Goal: Task Accomplishment & Management: Manage account settings

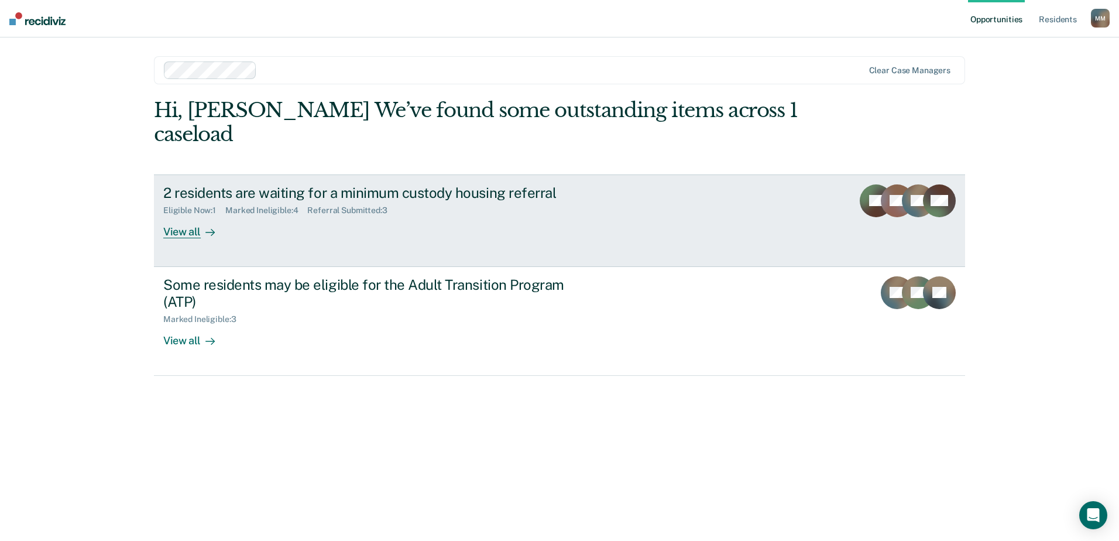
click at [192, 229] on div "View all" at bounding box center [196, 226] width 66 height 23
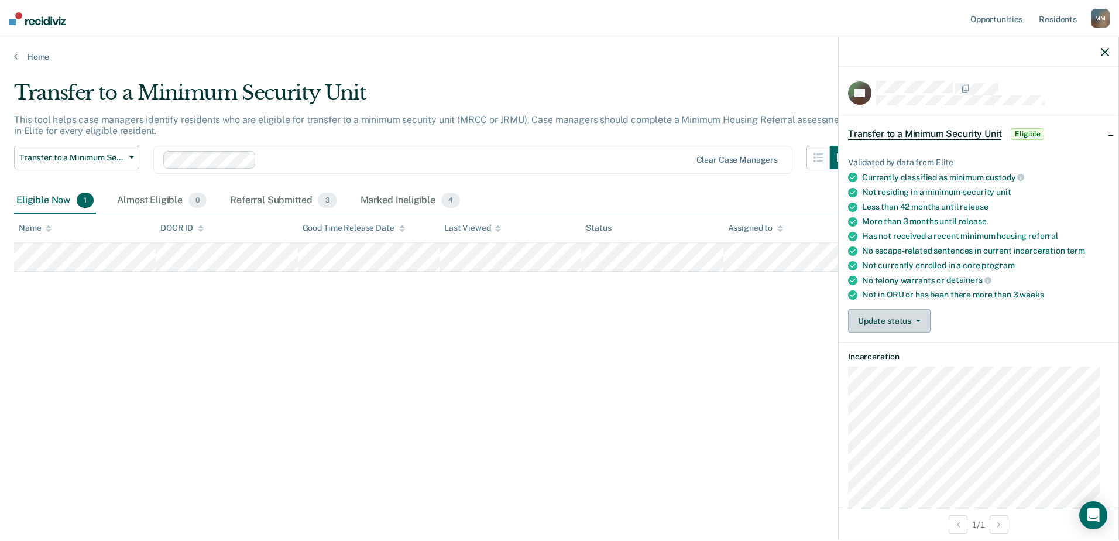
click at [888, 325] on button "Update status" at bounding box center [889, 320] width 82 height 23
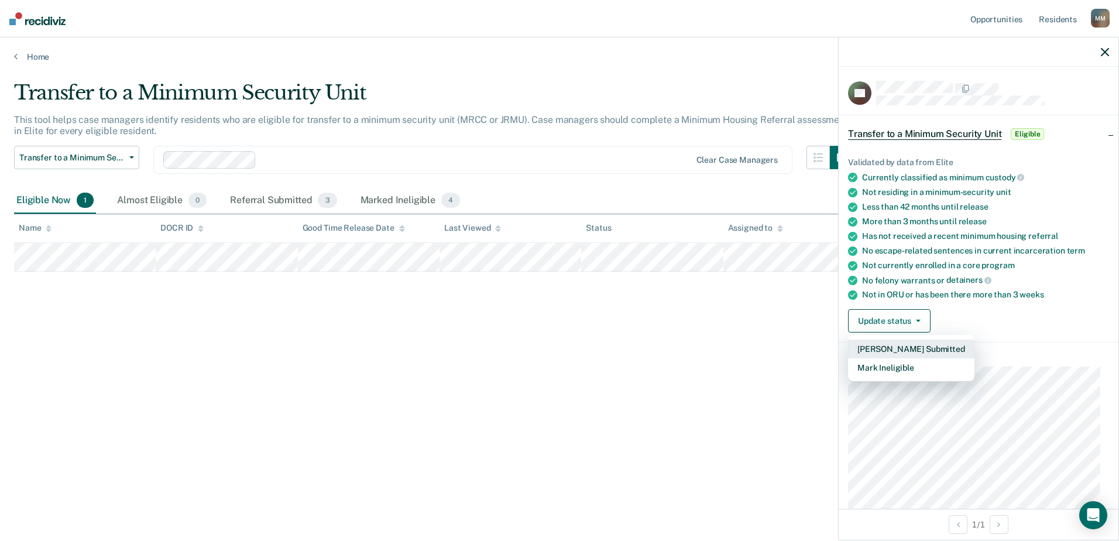
click at [907, 346] on button "[PERSON_NAME] Submitted" at bounding box center [911, 348] width 126 height 19
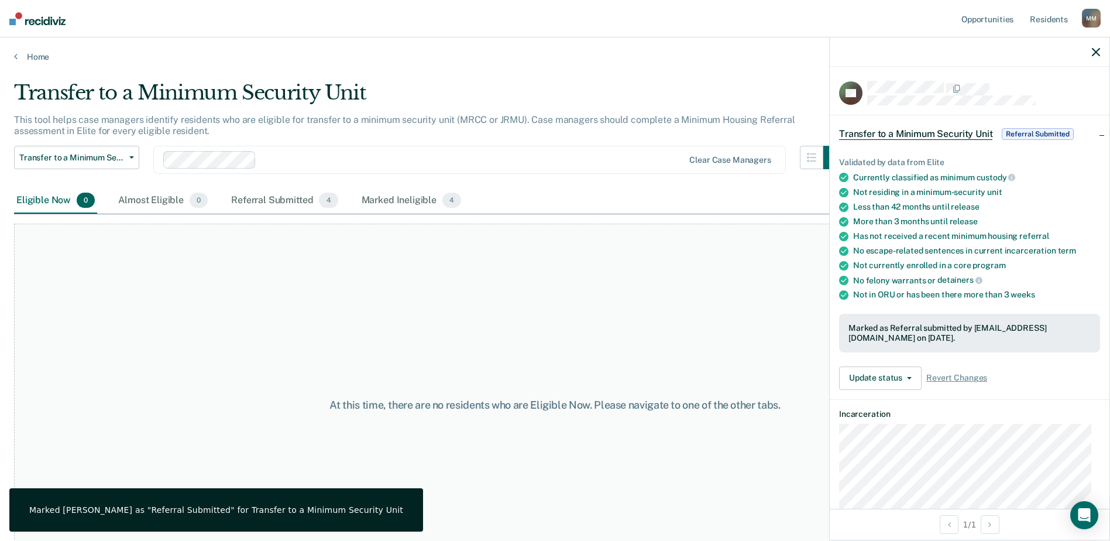
click at [443, 287] on div "At this time, there are no residents who are Eligible Now. Please navigate to o…" at bounding box center [555, 404] width 1082 height 363
click at [371, 191] on div "Marked Ineligible 4" at bounding box center [411, 201] width 105 height 26
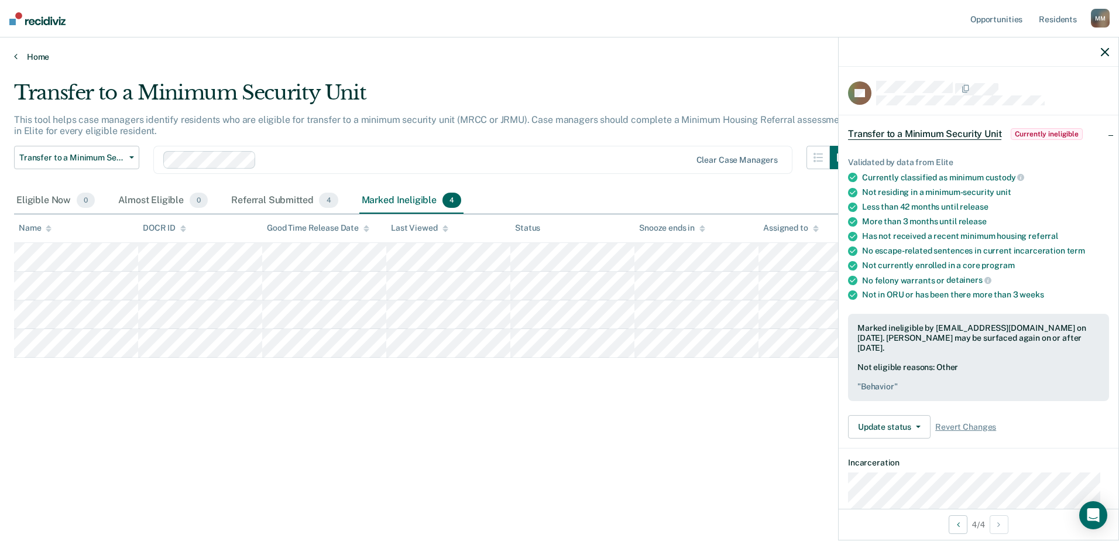
click at [38, 59] on link "Home" at bounding box center [559, 56] width 1090 height 11
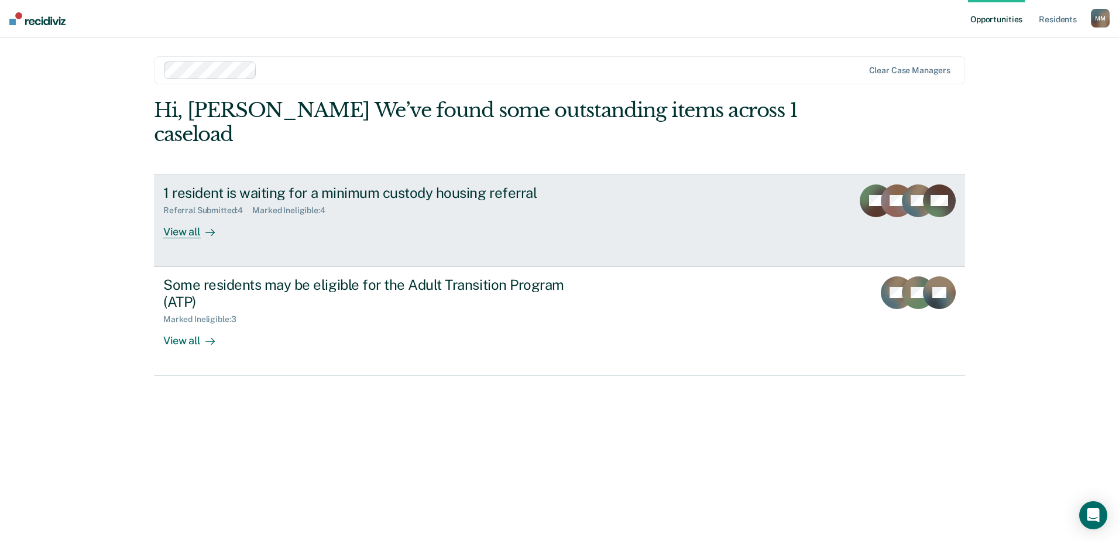
click at [355, 216] on div "1 resident is waiting for a minimum custody housing referral Referral Submitted…" at bounding box center [382, 211] width 439 height 54
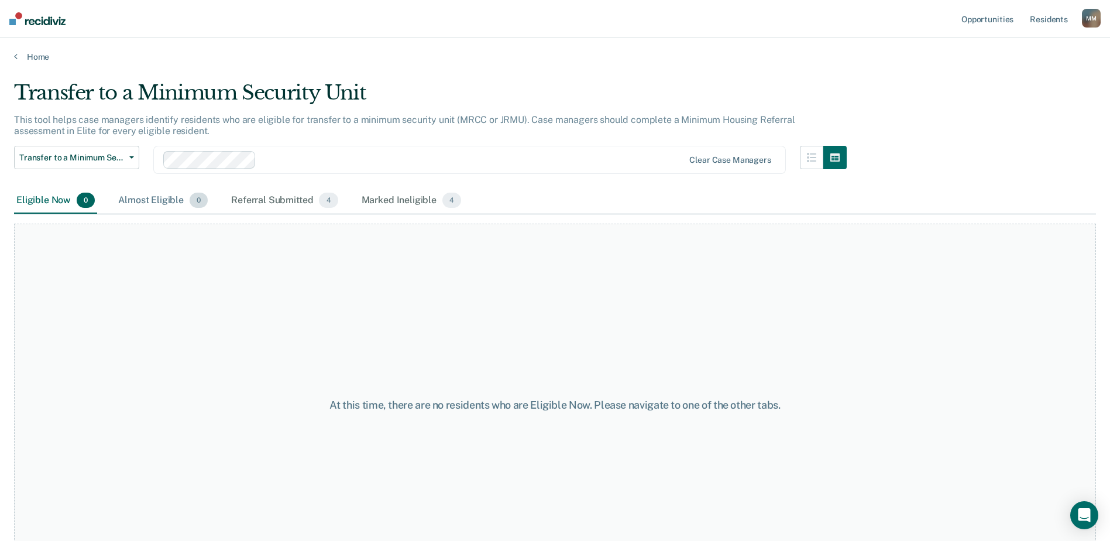
click at [173, 198] on div "Almost Eligible 0" at bounding box center [163, 201] width 94 height 26
click at [261, 203] on div "Referral Submitted 4" at bounding box center [284, 201] width 111 height 26
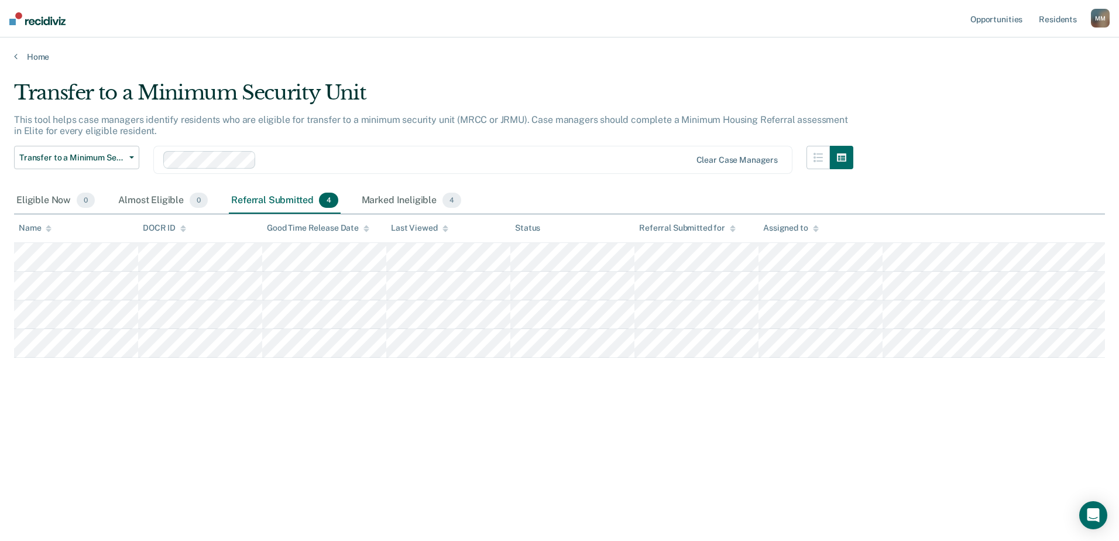
drag, startPoint x: 252, startPoint y: 242, endPoint x: 192, endPoint y: 400, distance: 168.1
click at [192, 400] on div "Transfer to a Minimum Security Unit This tool helps case managers identify resi…" at bounding box center [559, 267] width 1090 height 372
click at [823, 162] on button "button" at bounding box center [817, 157] width 23 height 23
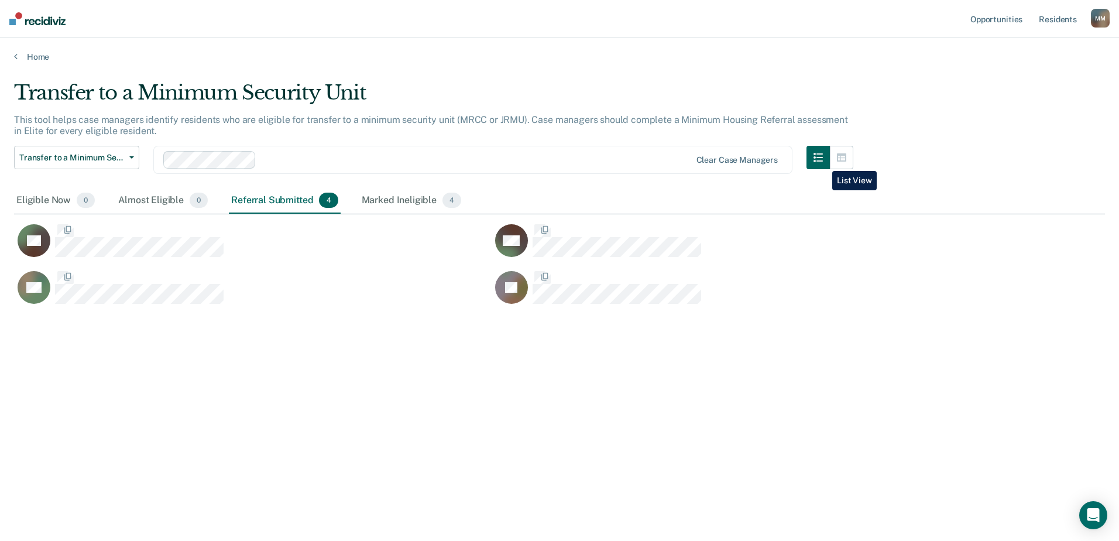
scroll to position [363, 1082]
click at [845, 159] on icon "button" at bounding box center [841, 157] width 9 height 8
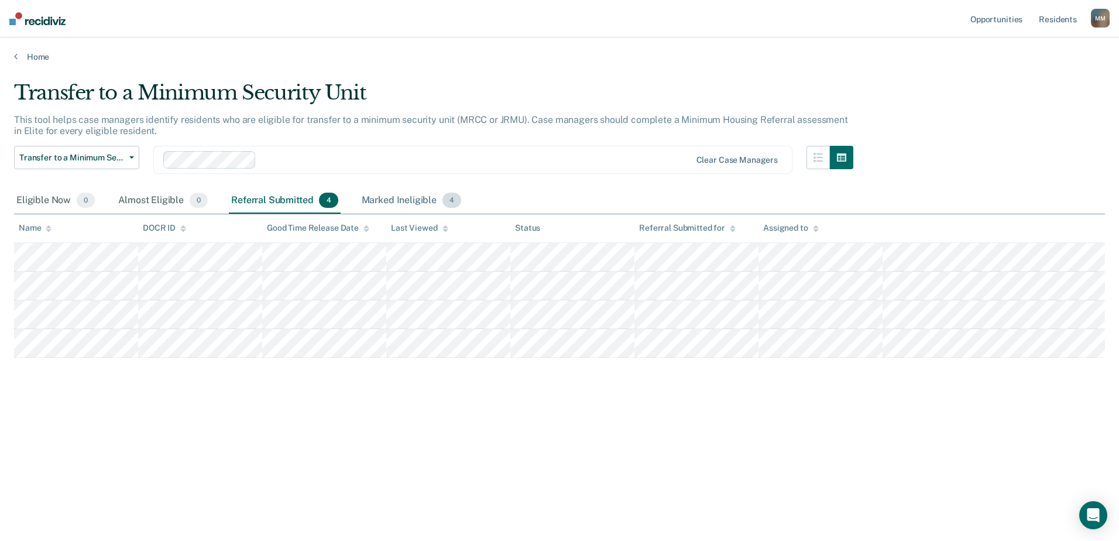
click at [384, 197] on div "Marked Ineligible 4" at bounding box center [411, 201] width 105 height 26
click at [38, 198] on div "Eligible Now 0" at bounding box center [55, 201] width 83 height 26
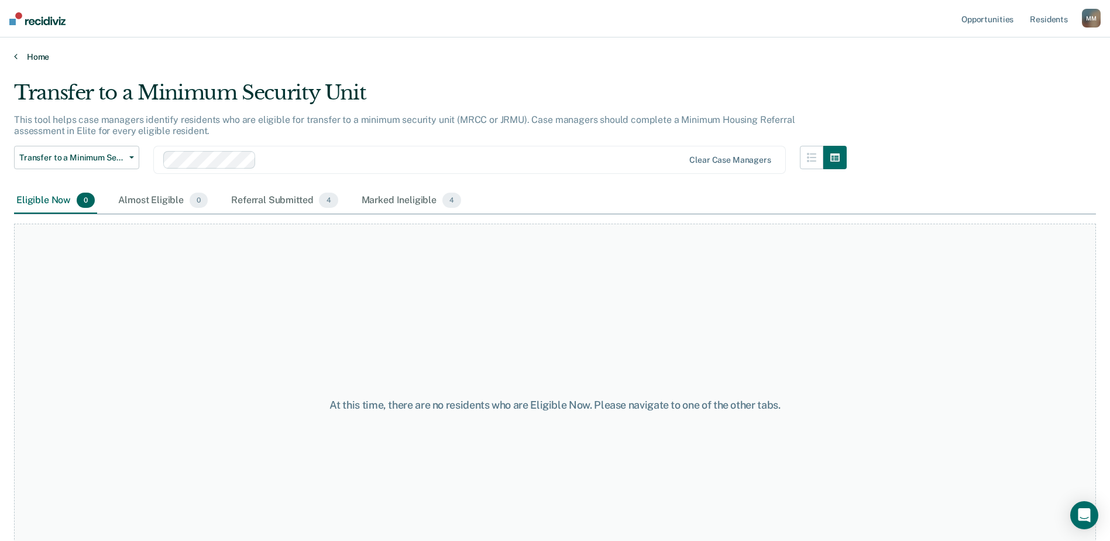
click at [24, 55] on link "Home" at bounding box center [555, 56] width 1082 height 11
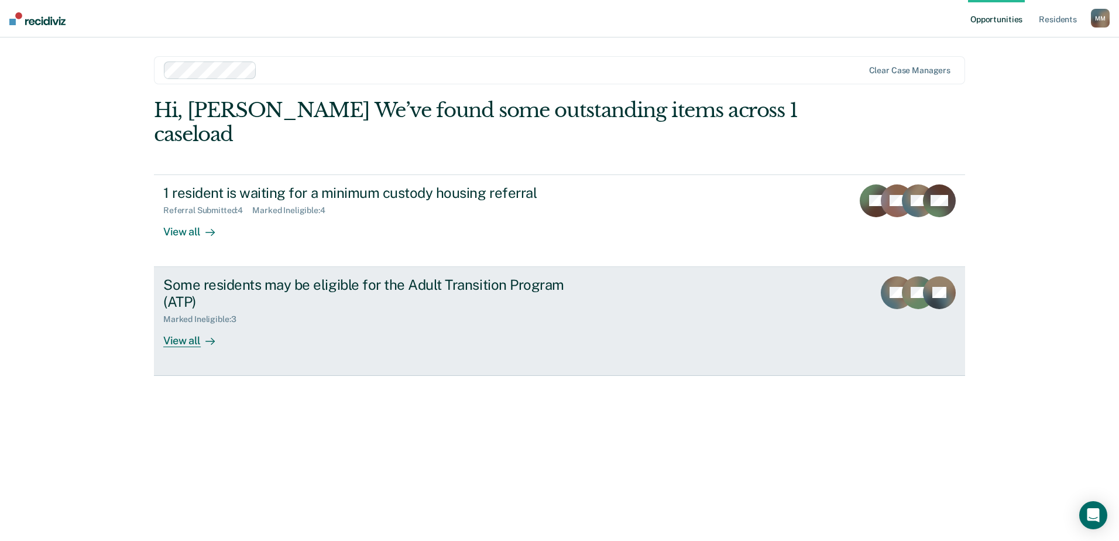
click at [187, 346] on div "View all" at bounding box center [196, 335] width 66 height 23
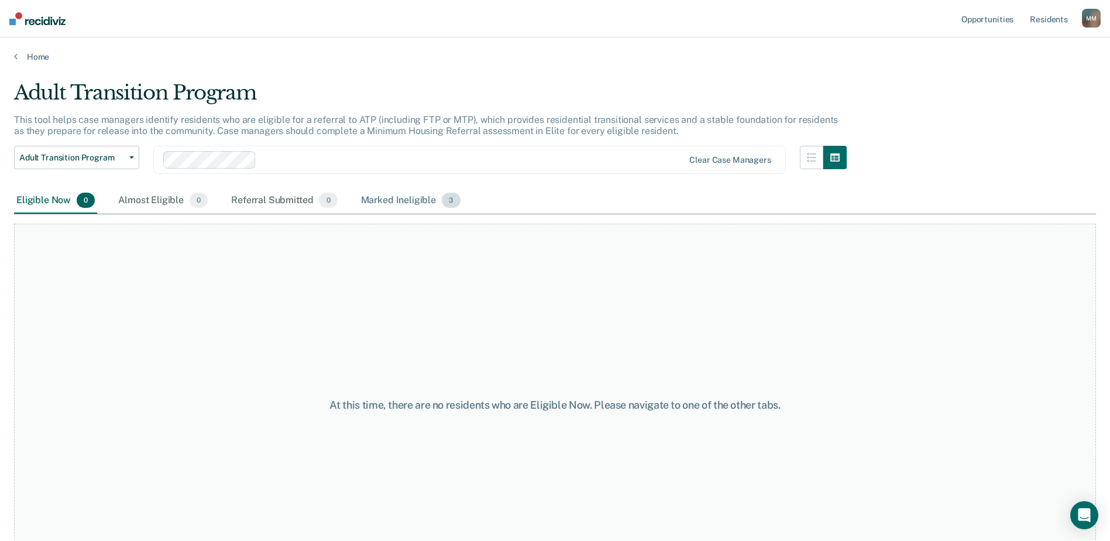
click at [393, 199] on div "Marked Ineligible 3" at bounding box center [411, 201] width 105 height 26
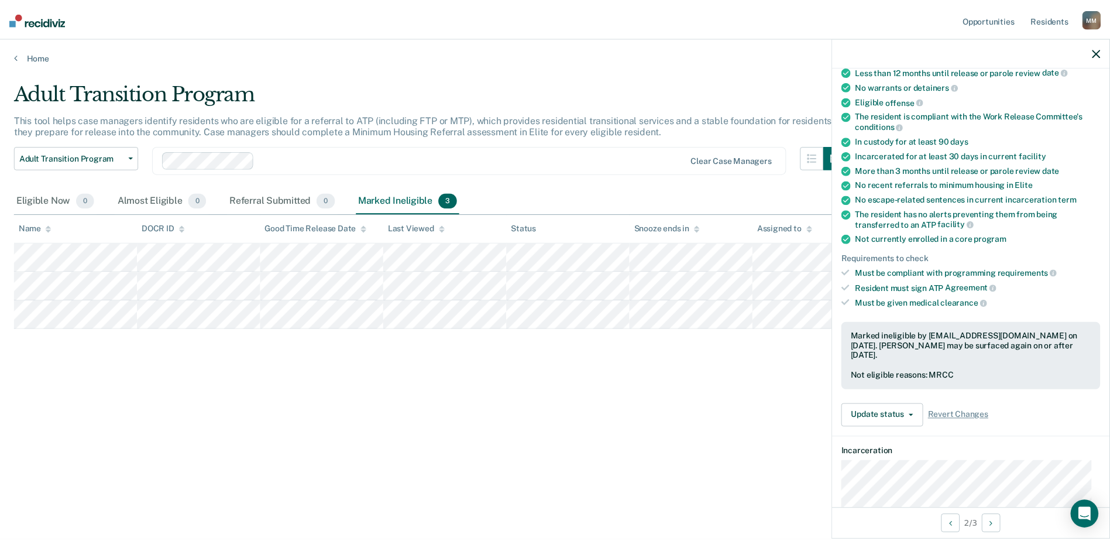
scroll to position [117, 0]
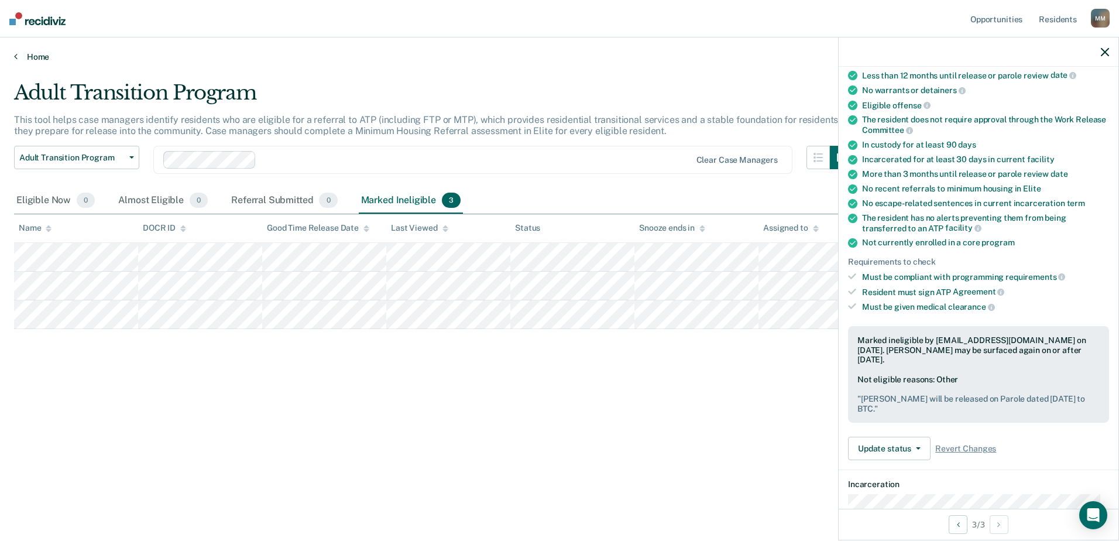
click at [38, 54] on link "Home" at bounding box center [559, 56] width 1090 height 11
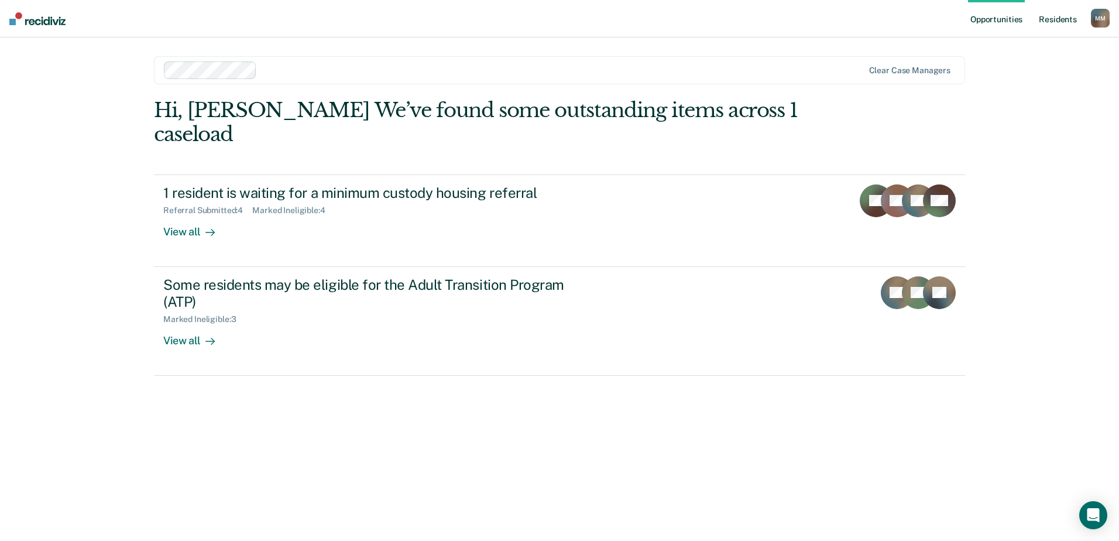
click at [1061, 16] on link "Resident s" at bounding box center [1057, 18] width 43 height 37
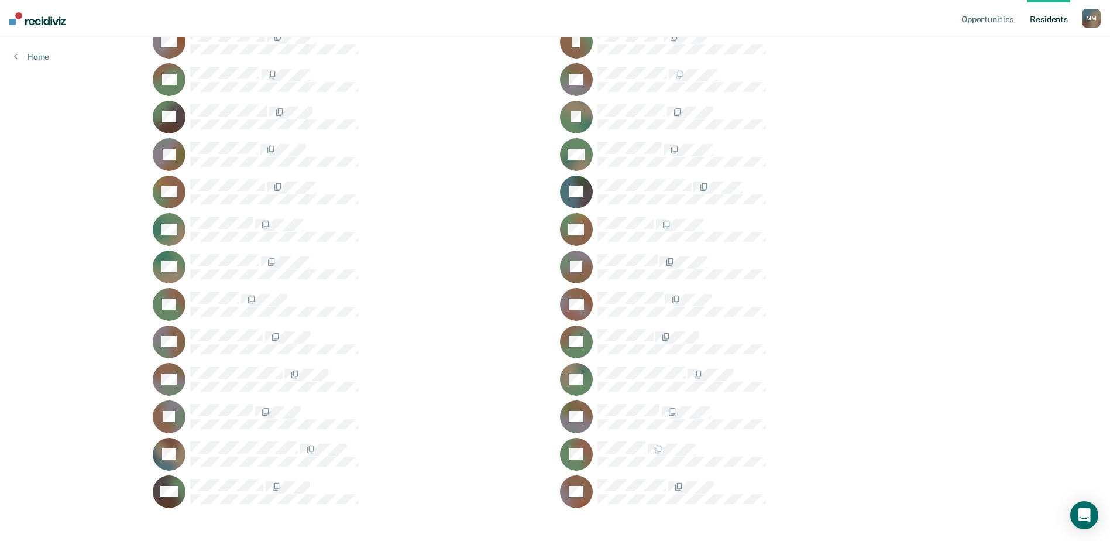
scroll to position [388, 0]
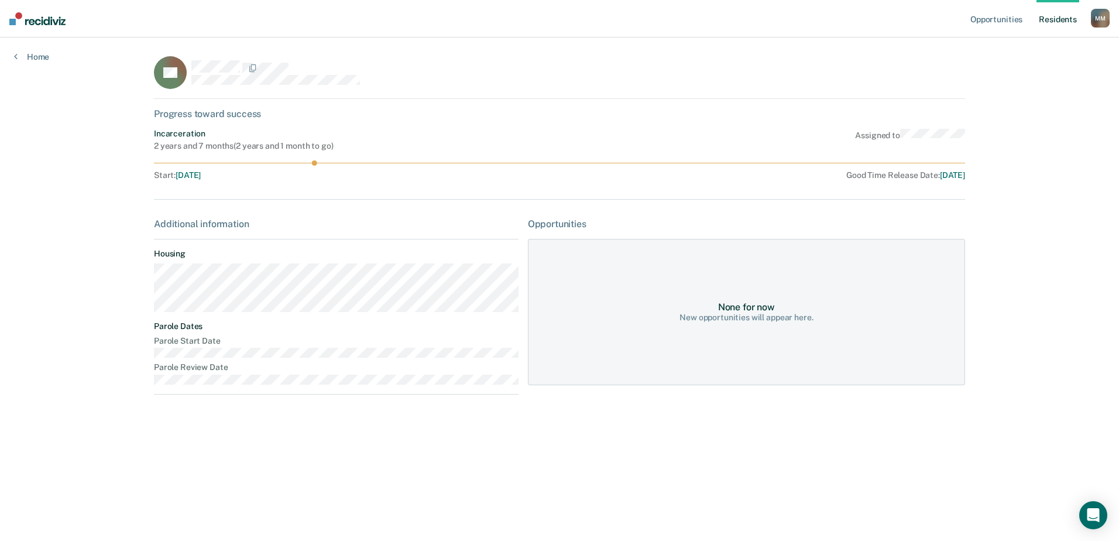
drag, startPoint x: 314, startPoint y: 164, endPoint x: 371, endPoint y: 166, distance: 56.8
click at [371, 166] on div "Incarceration 2 years and 7 months ( 2 years and 1 month to go ) Assigned to St…" at bounding box center [559, 154] width 811 height 51
click at [231, 225] on div "Additional information" at bounding box center [336, 223] width 364 height 11
click at [549, 221] on div "Opportunities" at bounding box center [746, 223] width 437 height 11
click at [665, 284] on div "None for now New opportunities will appear here." at bounding box center [746, 312] width 437 height 146
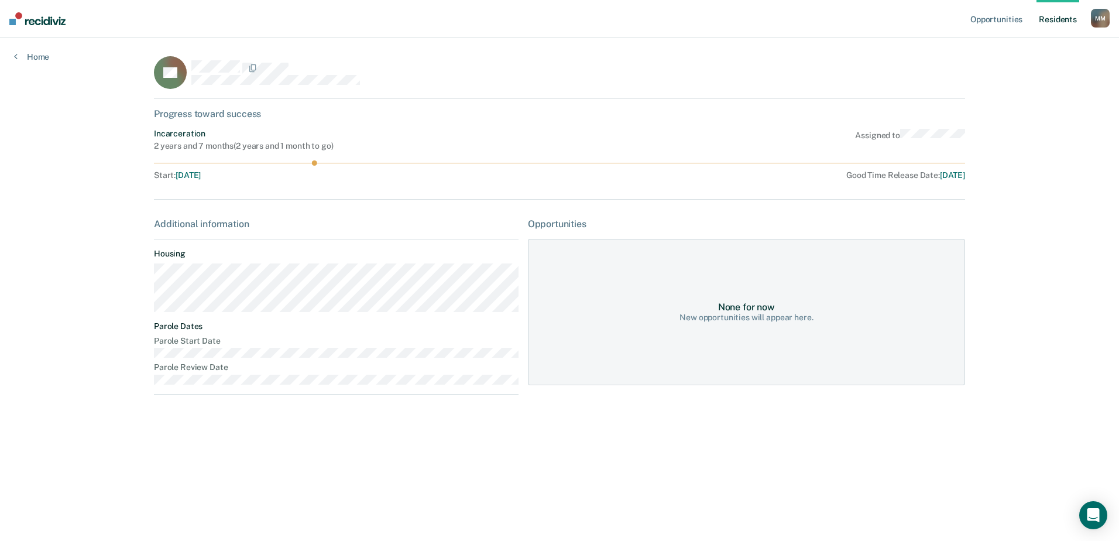
click at [717, 317] on div "New opportunities will appear here." at bounding box center [745, 317] width 133 height 10
click at [33, 59] on link "Home" at bounding box center [31, 56] width 35 height 11
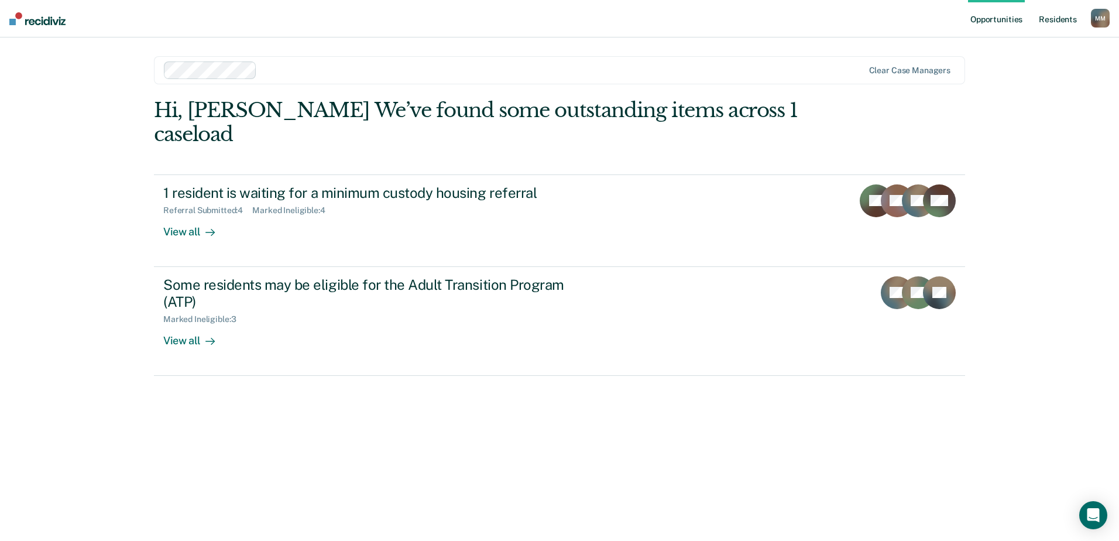
click at [1068, 16] on link "Resident s" at bounding box center [1057, 18] width 43 height 37
